Goal: Find specific page/section: Find specific page/section

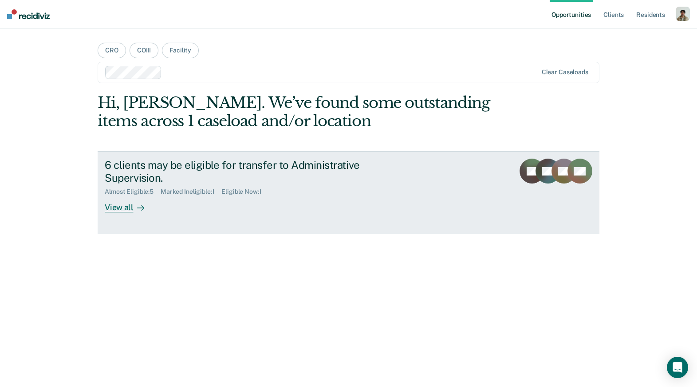
click at [137, 210] on icon at bounding box center [140, 207] width 7 height 7
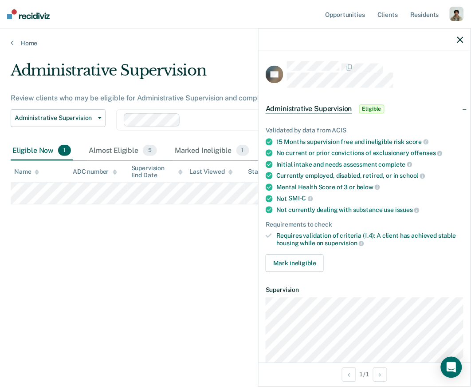
click at [449, 95] on div "Administrative Supervision Eligible" at bounding box center [365, 109] width 212 height 28
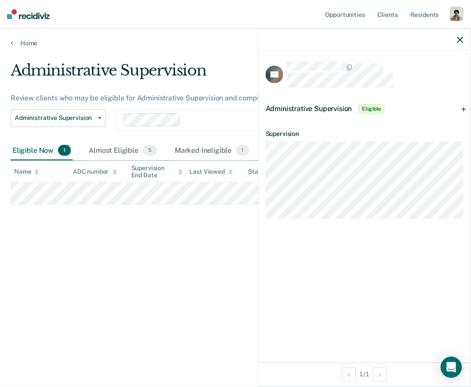
click at [437, 107] on div "Administrative Supervision Eligible" at bounding box center [365, 109] width 212 height 28
